Goal: Navigation & Orientation: Find specific page/section

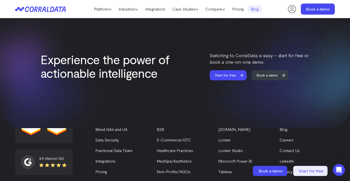
scroll to position [1177, 0]
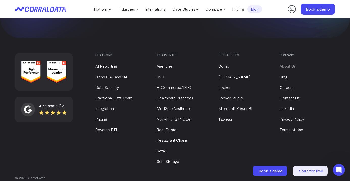
click at [292, 64] on link "About Us" at bounding box center [287, 66] width 16 height 5
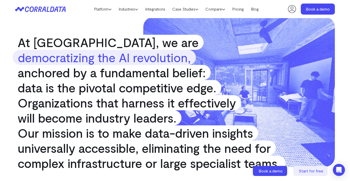
scroll to position [17, 0]
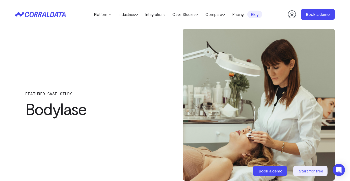
click at [53, 14] on icon at bounding box center [40, 15] width 50 height 6
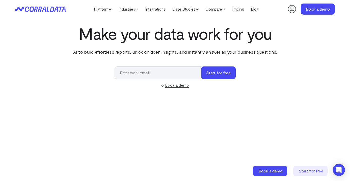
scroll to position [18, 0]
